Goal: Navigation & Orientation: Understand site structure

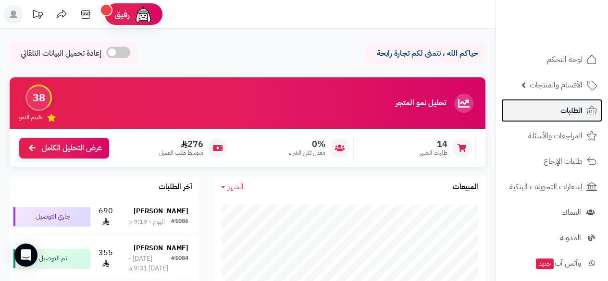
click at [576, 110] on span "الطلبات" at bounding box center [572, 110] width 22 height 13
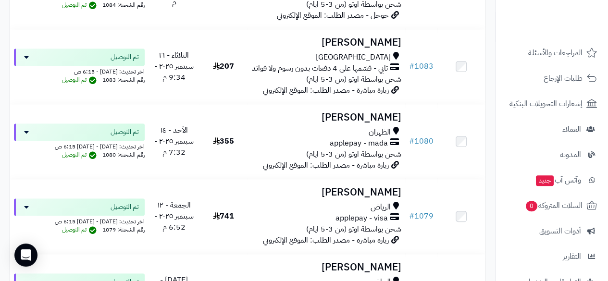
scroll to position [115, 0]
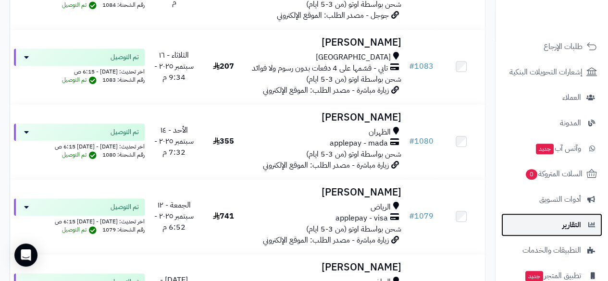
click at [573, 229] on span "التقارير" at bounding box center [571, 224] width 19 height 13
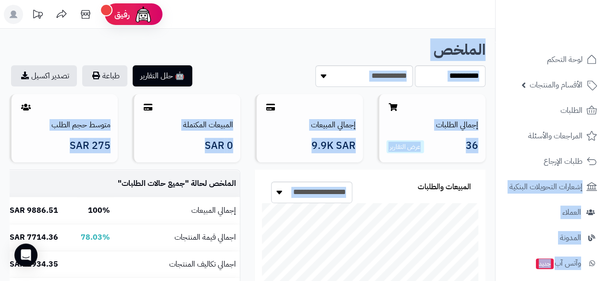
drag, startPoint x: 499, startPoint y: 154, endPoint x: 493, endPoint y: 182, distance: 28.5
click at [498, 211] on li "العملاء" at bounding box center [552, 212] width 112 height 23
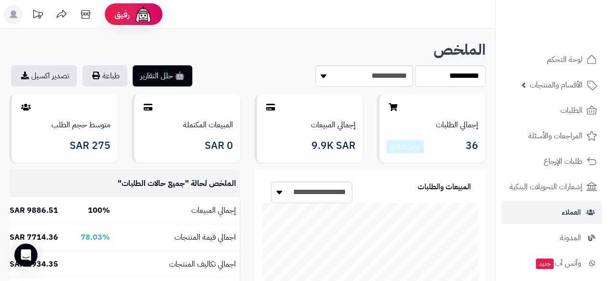
click at [498, 207] on li "العملاء" at bounding box center [552, 212] width 112 height 23
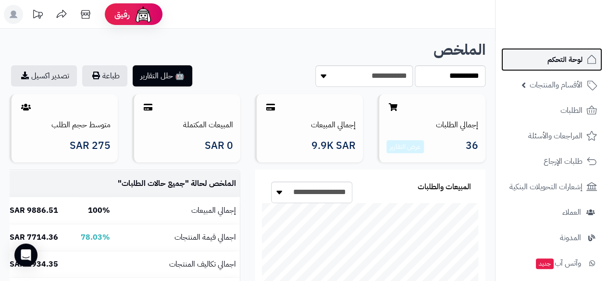
click at [537, 62] on link "لوحة التحكم" at bounding box center [551, 59] width 101 height 23
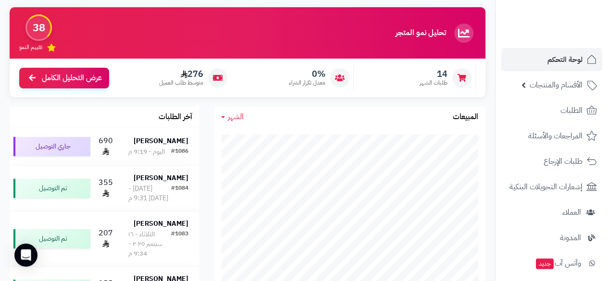
scroll to position [135, 0]
